Goal: Obtain resource: Obtain resource

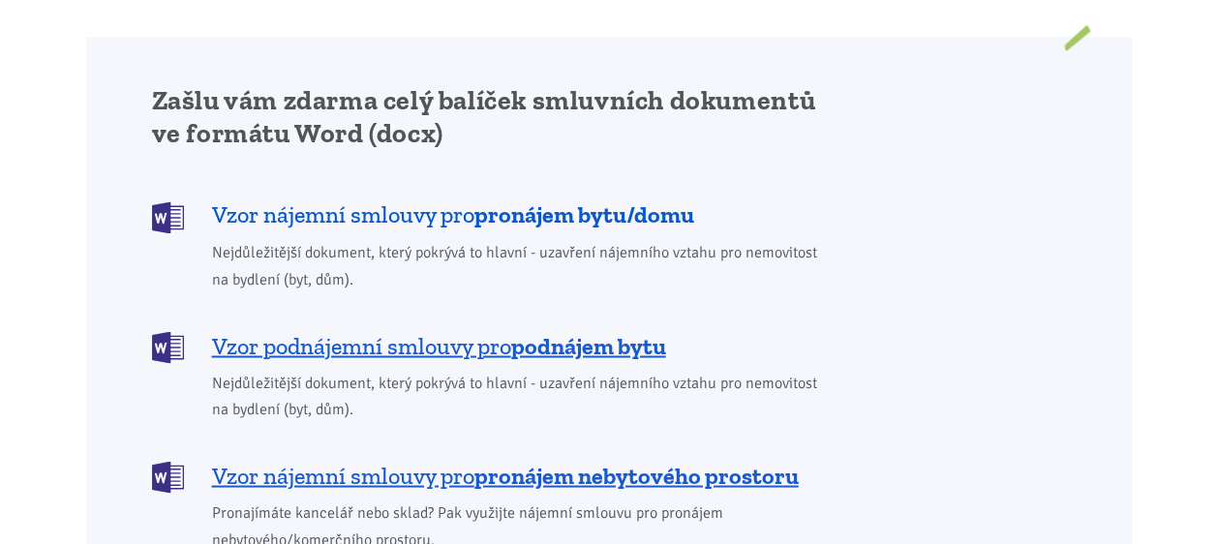
scroll to position [1742, 0]
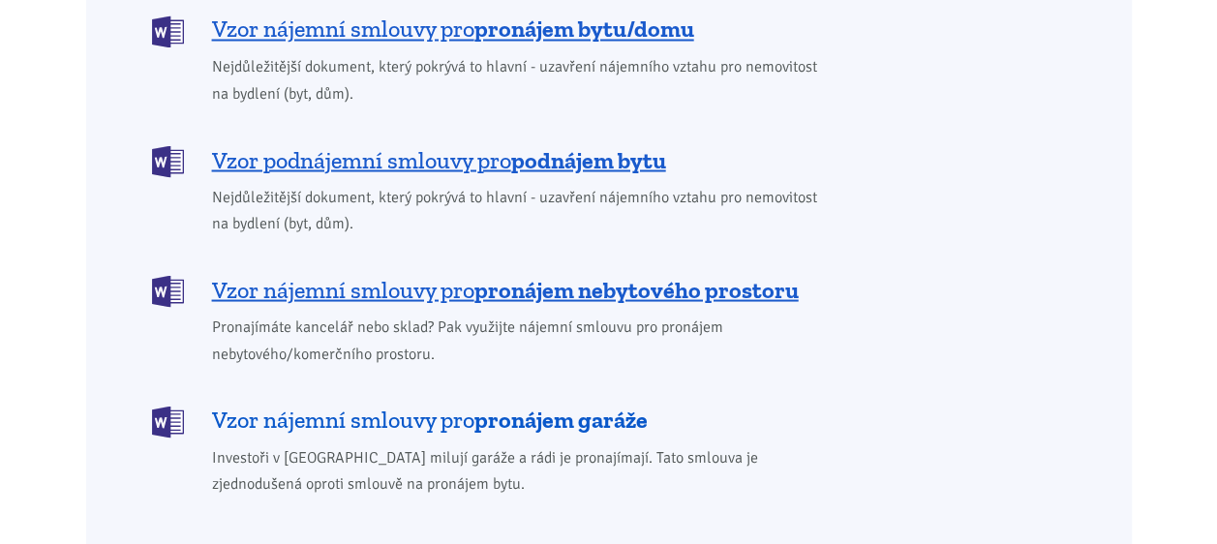
click at [314, 404] on span "Vzor nájemní smlouvy pro pronájem garáže" at bounding box center [430, 419] width 436 height 31
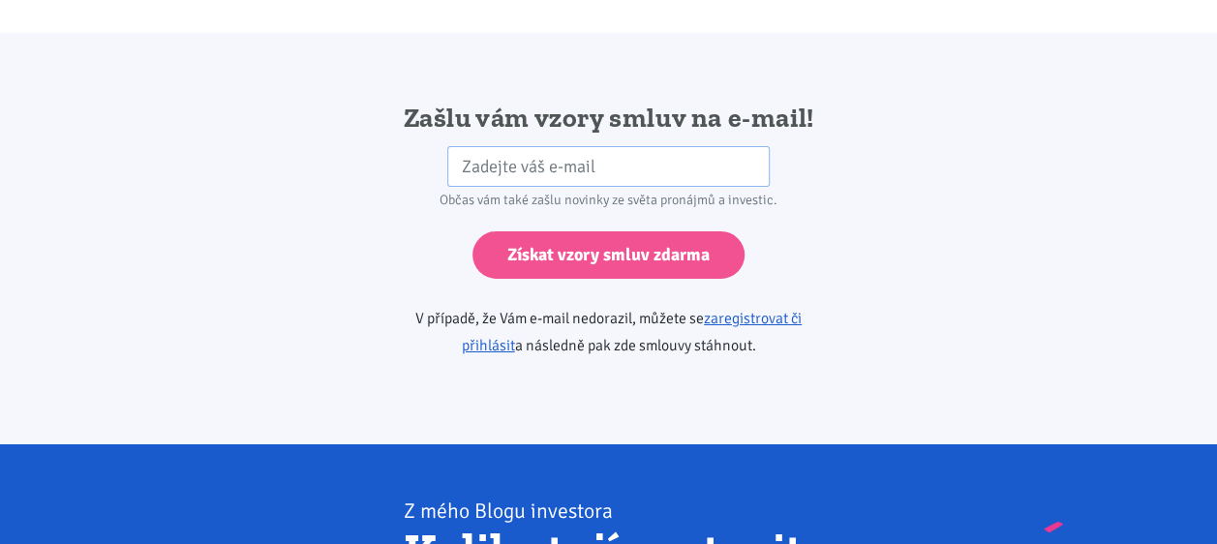
scroll to position [3233, 0]
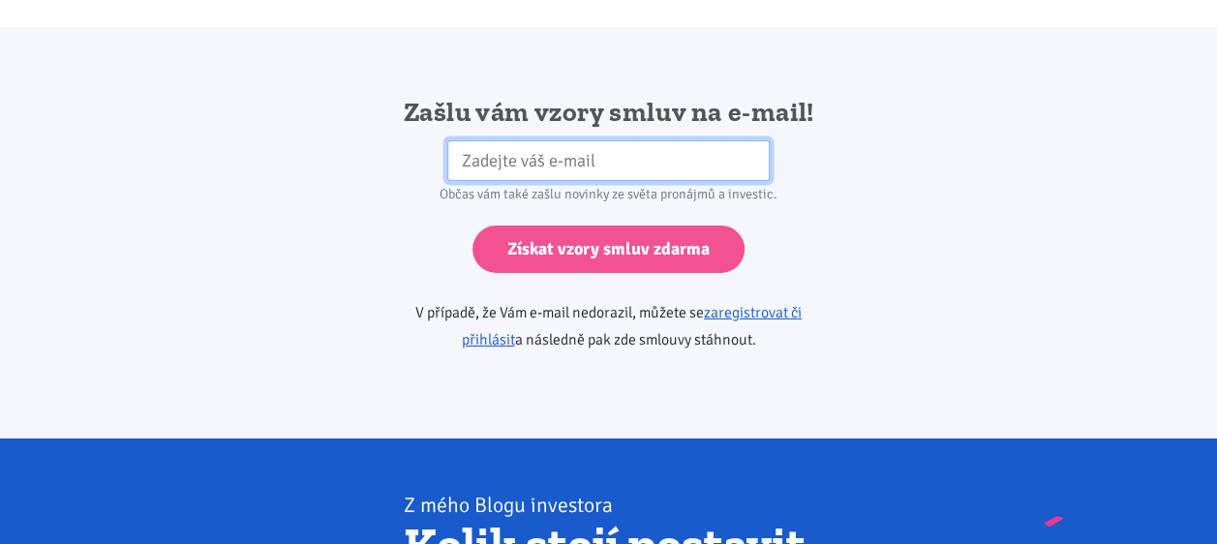
click at [648, 140] on input "email" at bounding box center [608, 161] width 322 height 42
type input "[EMAIL_ADDRESS][DOMAIN_NAME]"
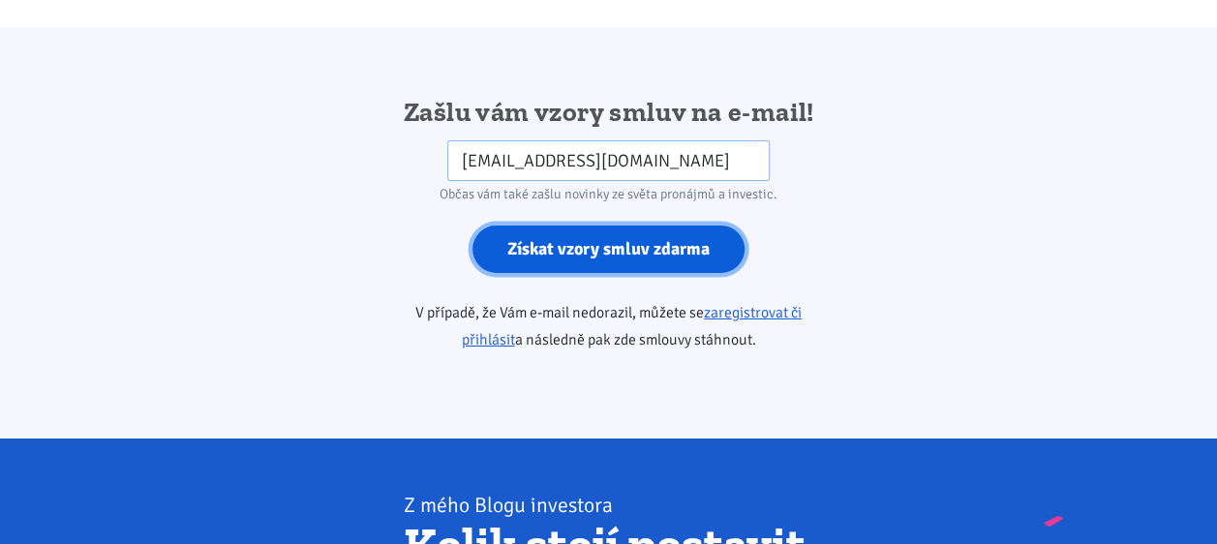
click at [527, 226] on input "Získat vzory smluv zdarma" at bounding box center [608, 249] width 272 height 47
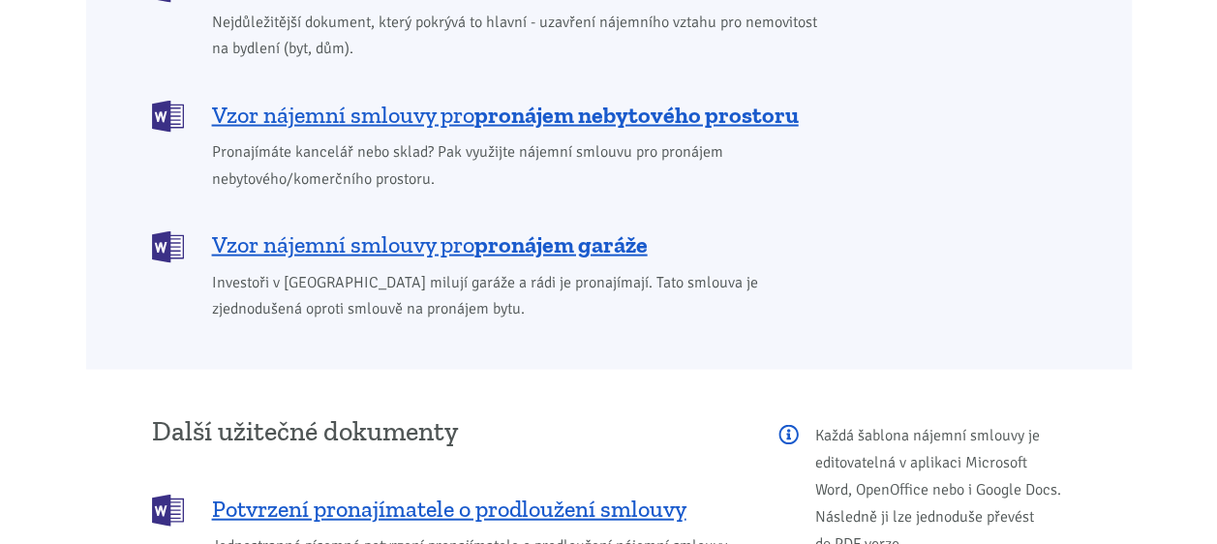
scroll to position [1742, 0]
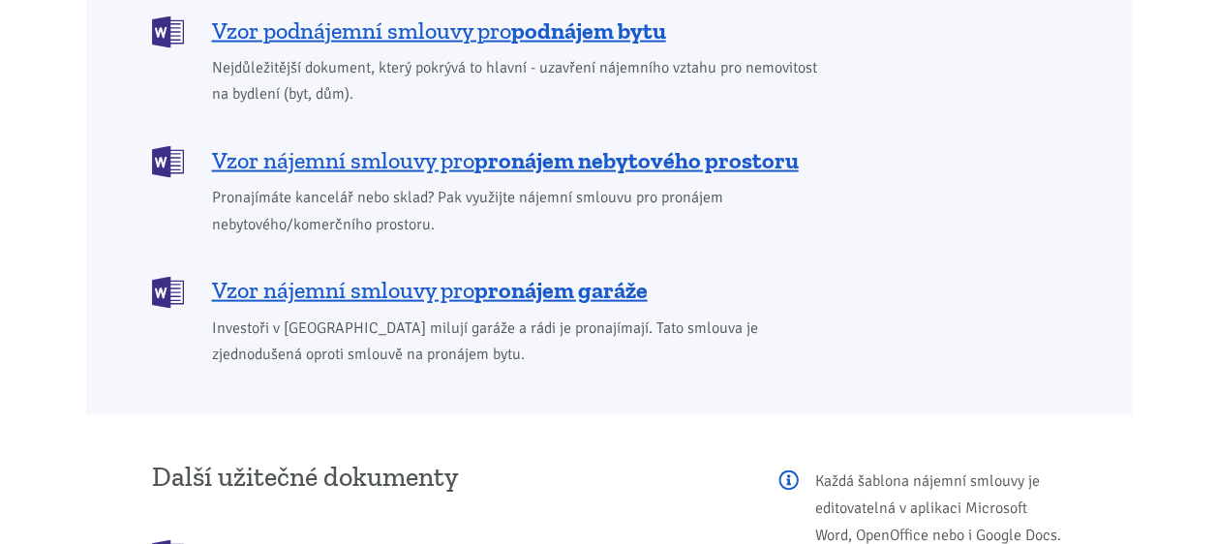
scroll to position [1936, 0]
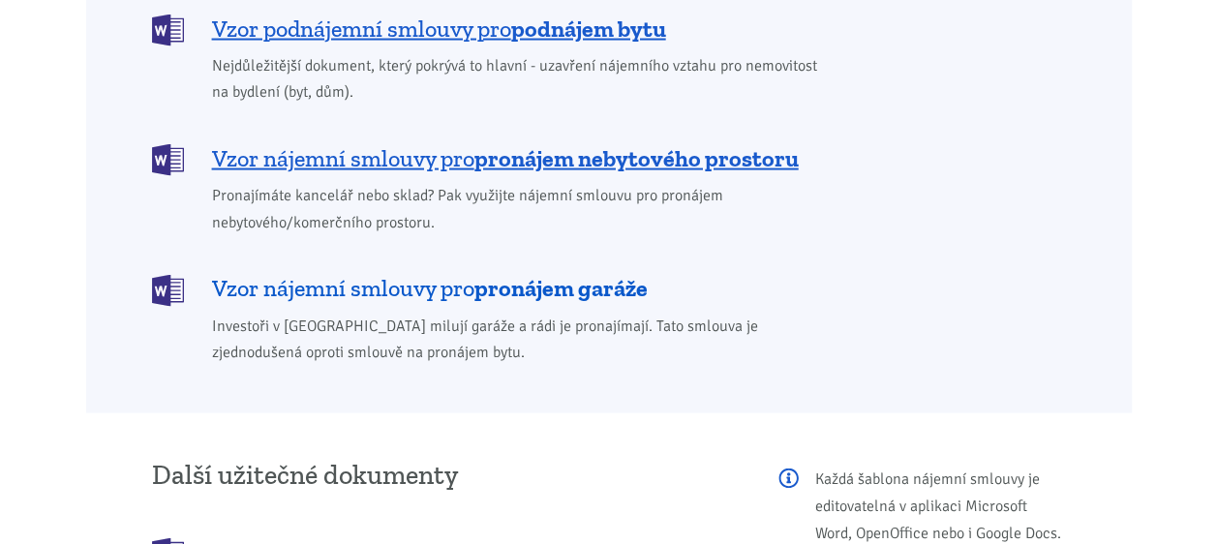
click at [333, 273] on span "Vzor nájemní smlouvy pro pronájem garáže" at bounding box center [430, 288] width 436 height 31
